Goal: Information Seeking & Learning: Learn about a topic

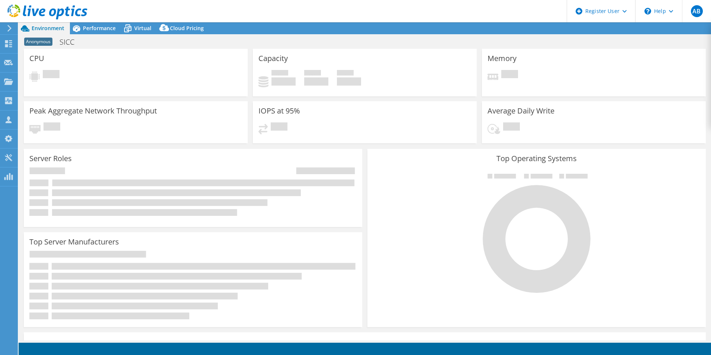
select select "EULondon"
select select "USD"
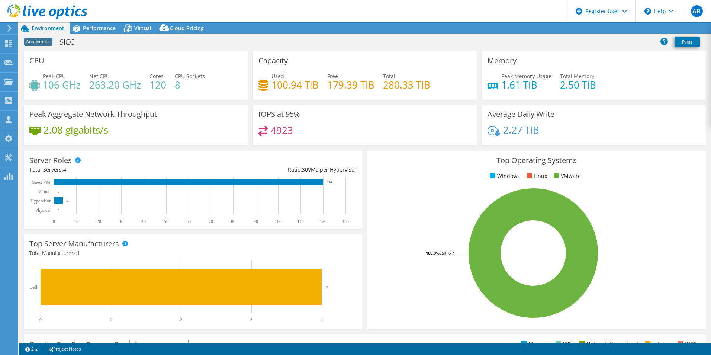
click at [86, 27] on span "Performance" at bounding box center [99, 28] width 33 height 7
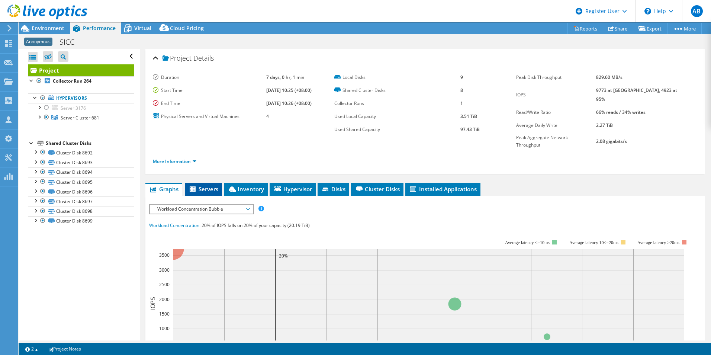
click at [209, 185] on span "Servers" at bounding box center [203, 188] width 30 height 7
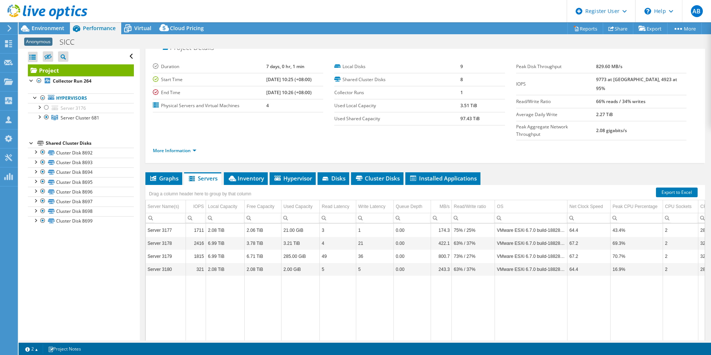
scroll to position [3, 0]
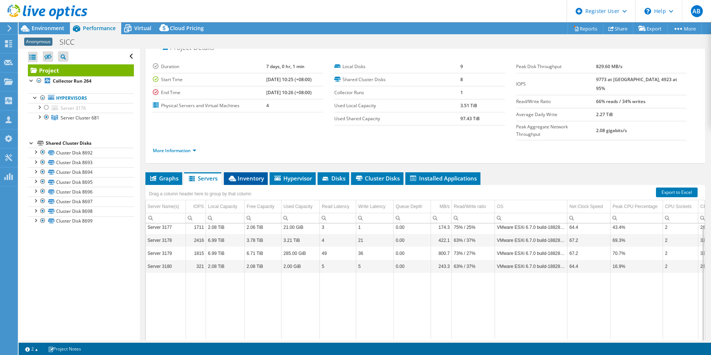
click at [243, 174] on span "Inventory" at bounding box center [245, 177] width 36 height 7
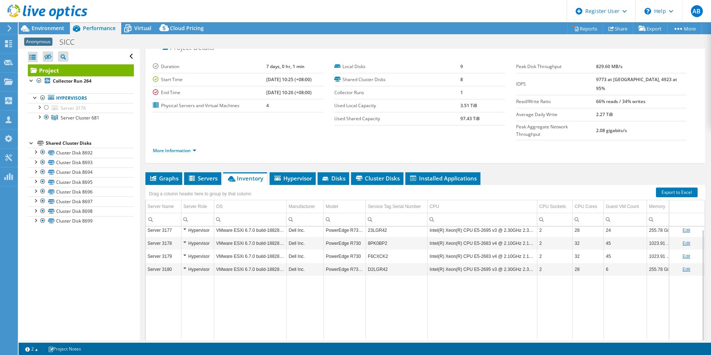
click at [466, 223] on td "Intel(R) Xeon(R) CPU E5-2695 v3 @ 2.30GHz 2.30 GHz" at bounding box center [482, 229] width 110 height 13
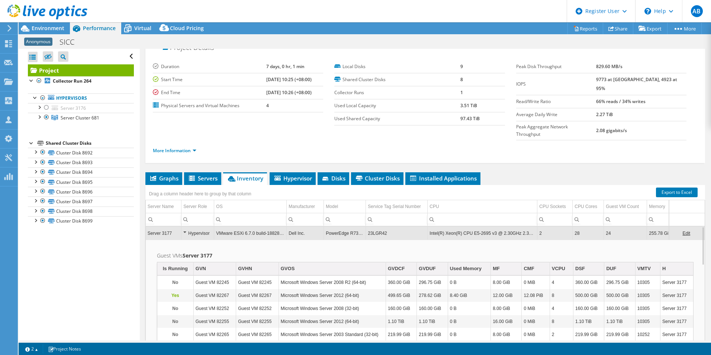
scroll to position [0, 0]
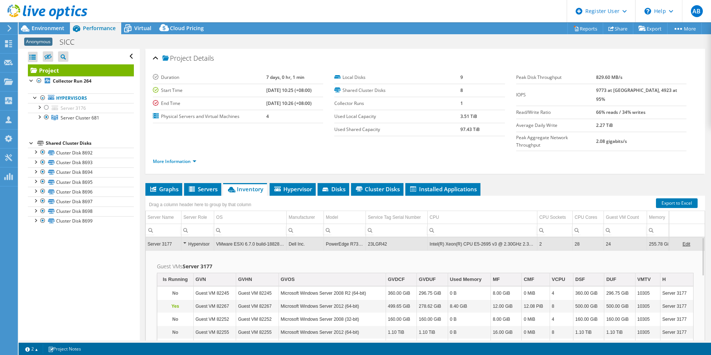
click at [500, 167] on div "Project Details Duration 7 days, 0 hr, 1 min Start Time [DATE] 10:25 (+08:00) E…" at bounding box center [425, 215] width 571 height 333
click at [280, 183] on li "Hypervisor" at bounding box center [292, 189] width 46 height 13
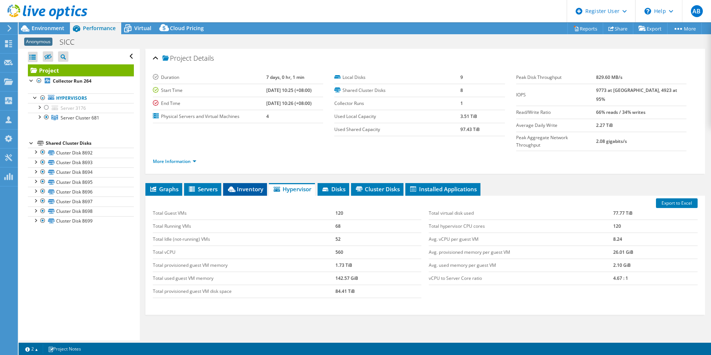
click at [242, 183] on li "Inventory" at bounding box center [245, 189] width 44 height 13
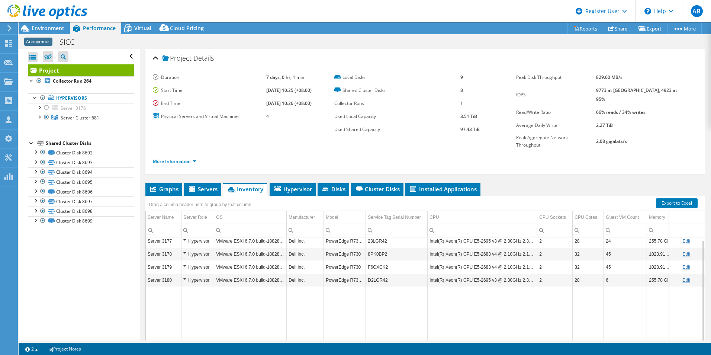
scroll to position [0, 11]
drag, startPoint x: 591, startPoint y: 337, endPoint x: 636, endPoint y: 346, distance: 46.1
click at [636, 346] on body "AB Dell User [PERSON_NAME] [PERSON_NAME][EMAIL_ADDRESS][DOMAIN_NAME] Dell My Pr…" at bounding box center [355, 177] width 711 height 355
